Goal: Information Seeking & Learning: Learn about a topic

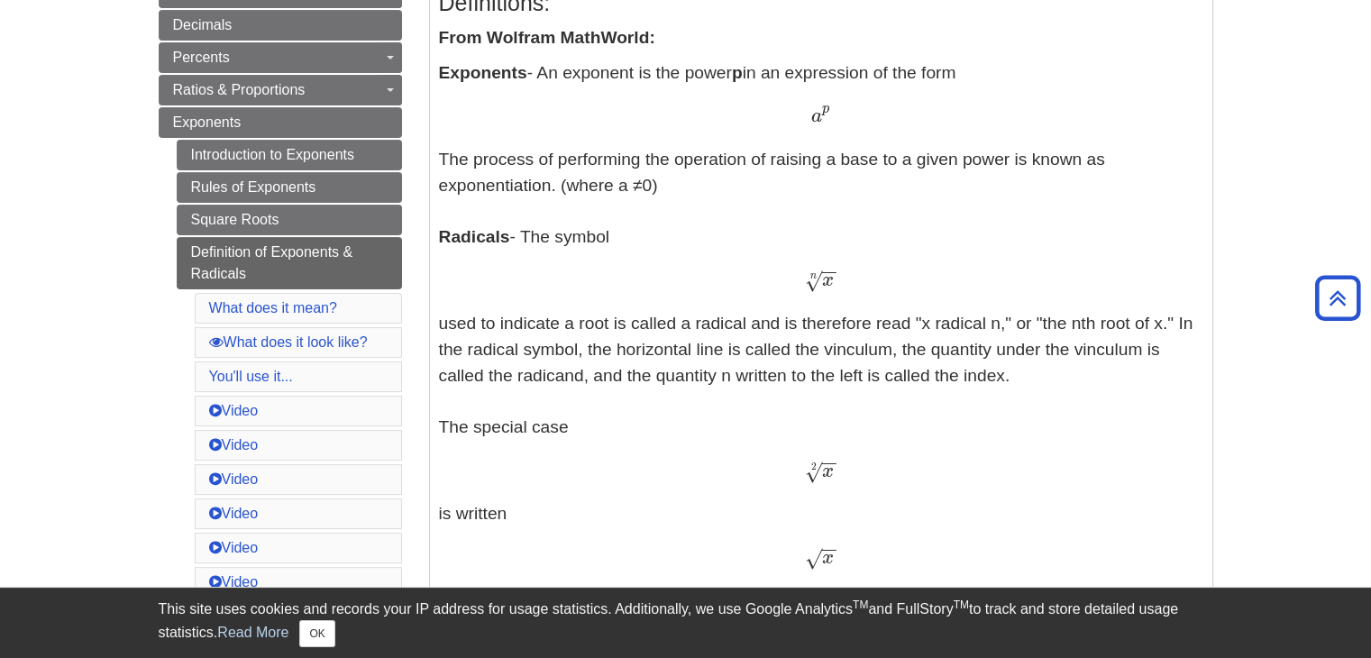
scroll to position [407, 0]
drag, startPoint x: 840, startPoint y: 267, endPoint x: 771, endPoint y: 287, distance: 71.6
click at [771, 287] on p "Exponents - An exponent is the power p in an expression of the form a p a p The…" at bounding box center [821, 563] width 764 height 1003
click at [925, 279] on div "x − − √ n x n" at bounding box center [821, 282] width 764 height 26
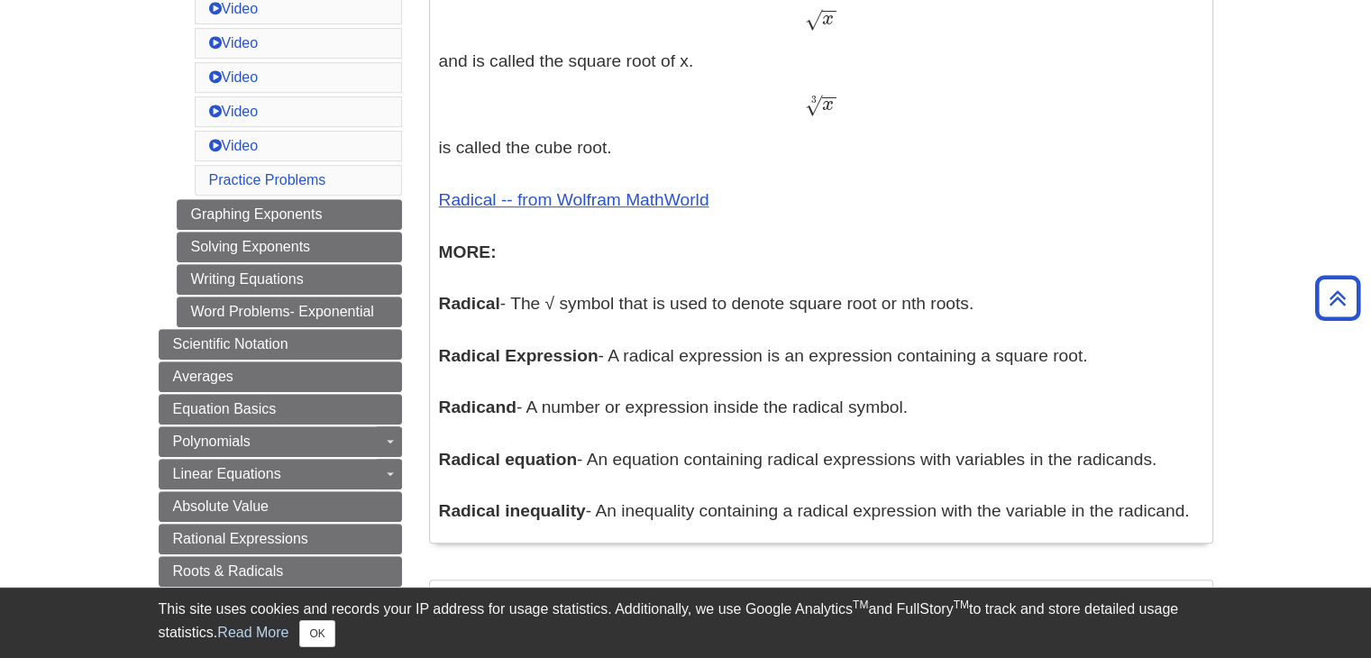
scroll to position [768, 0]
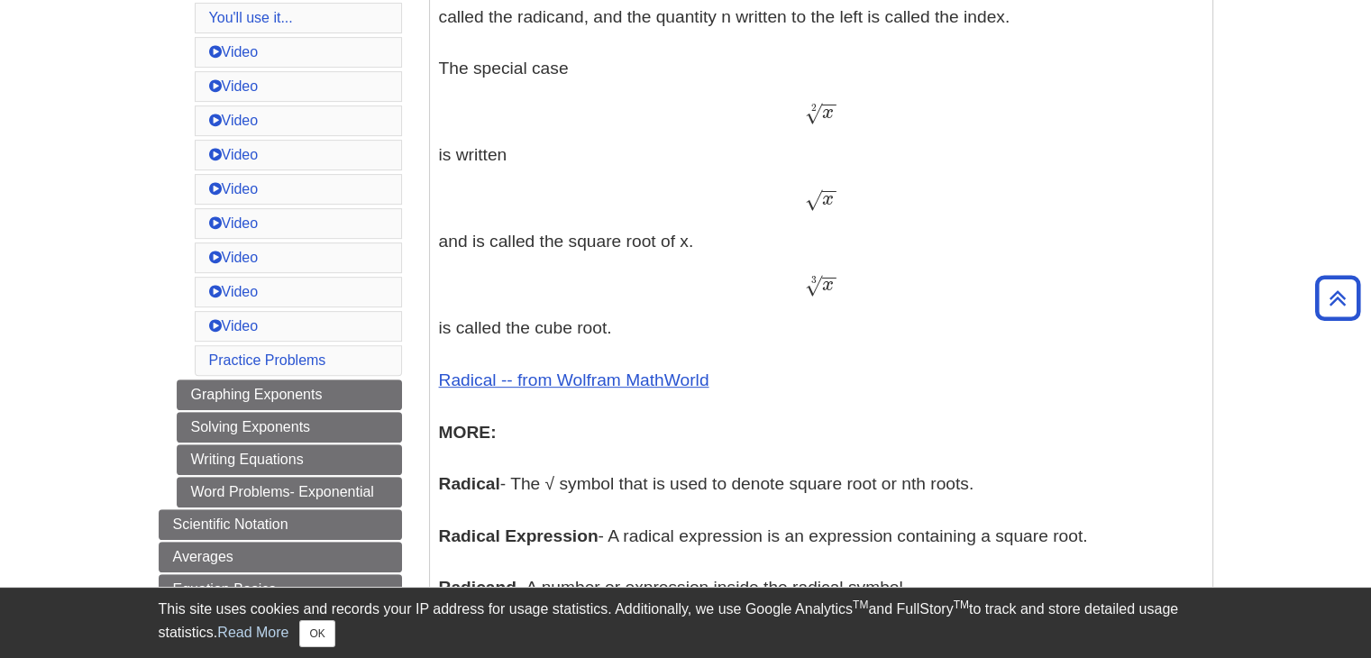
drag, startPoint x: 843, startPoint y: 192, endPoint x: 837, endPoint y: 216, distance: 24.9
click at [837, 216] on p "Exponents - An exponent is the power p in an expression of the form a p a p The…" at bounding box center [821, 203] width 764 height 1003
click at [834, 237] on p "Exponents - An exponent is the power p in an expression of the form a p a p The…" at bounding box center [821, 203] width 764 height 1003
click at [832, 204] on div "x − − √ x" at bounding box center [821, 199] width 764 height 26
copy span "− − √"
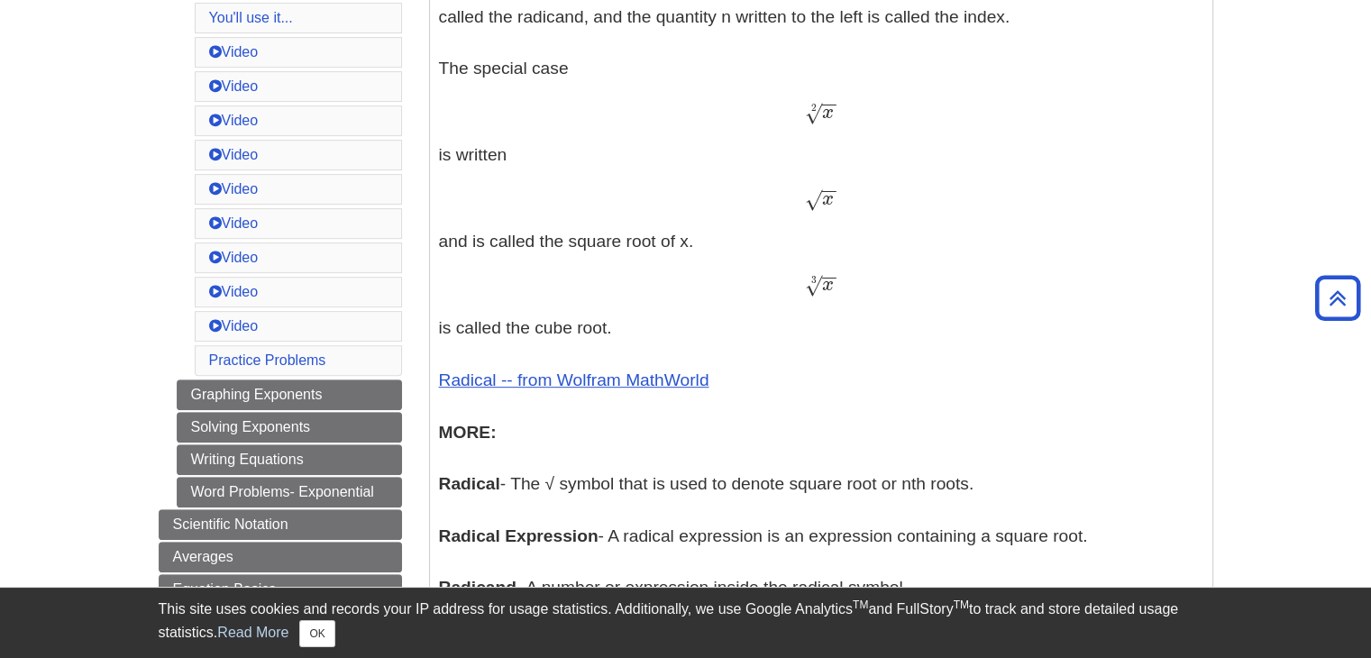
click at [897, 223] on p "Exponents - An exponent is the power p in an expression of the form a p a p The…" at bounding box center [821, 203] width 764 height 1003
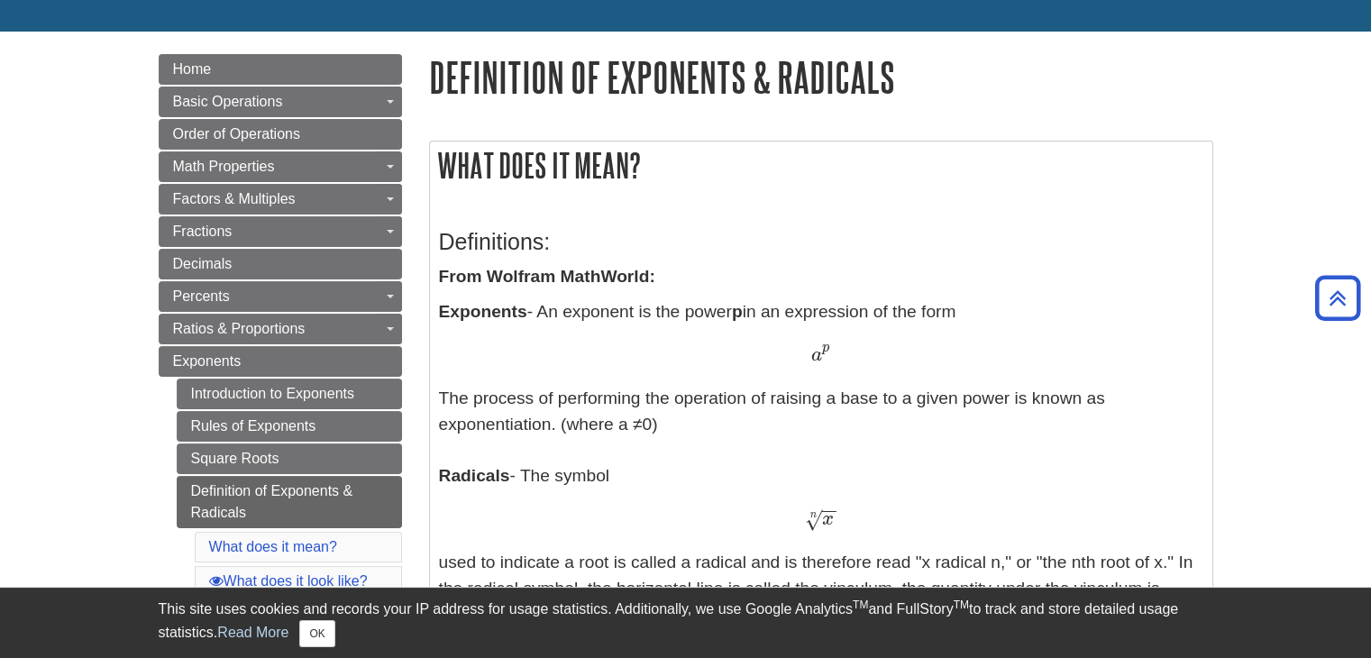
scroll to position [137, 0]
